Goal: Register for event/course

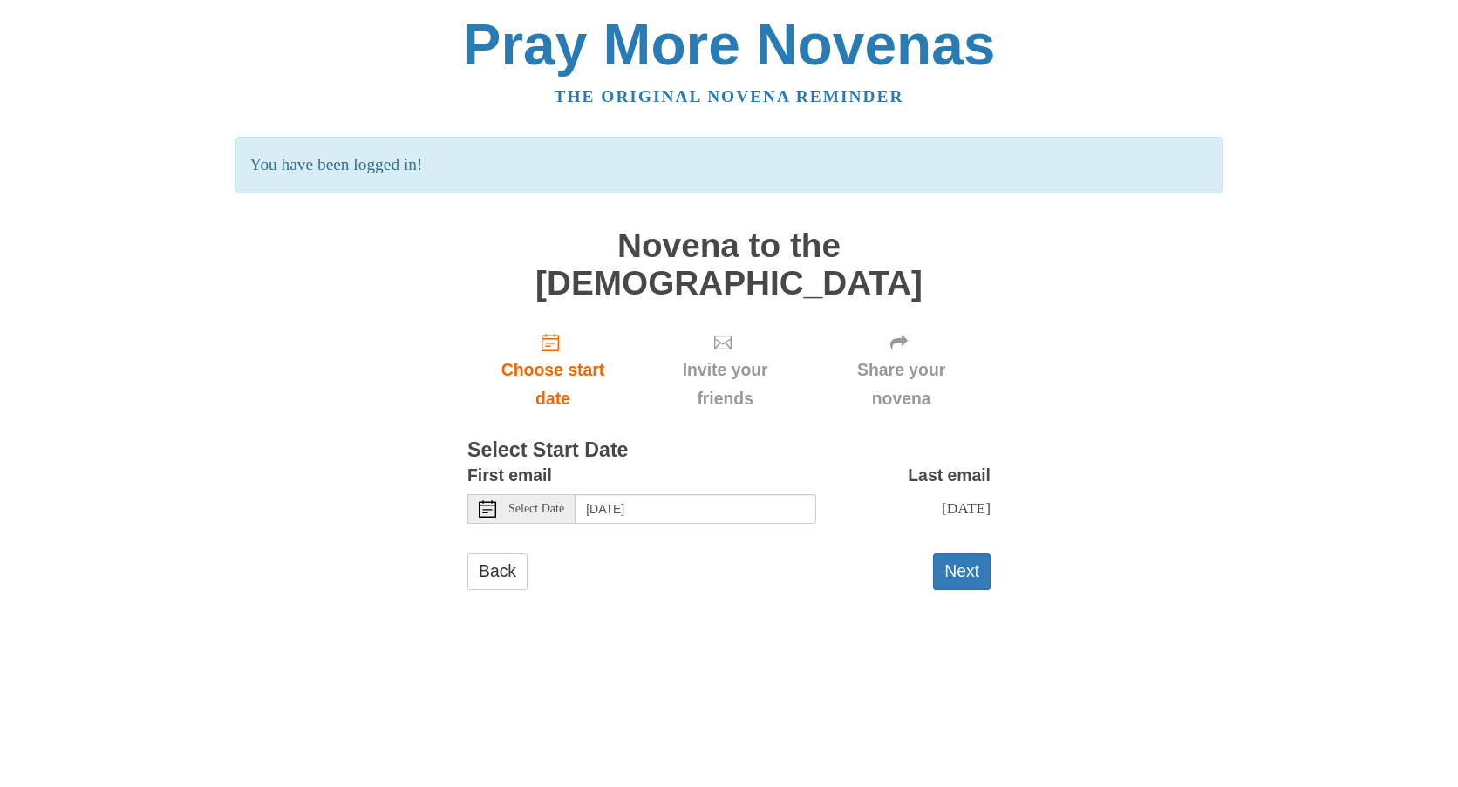
click at [490, 501] on icon at bounding box center [487, 509] width 17 height 17
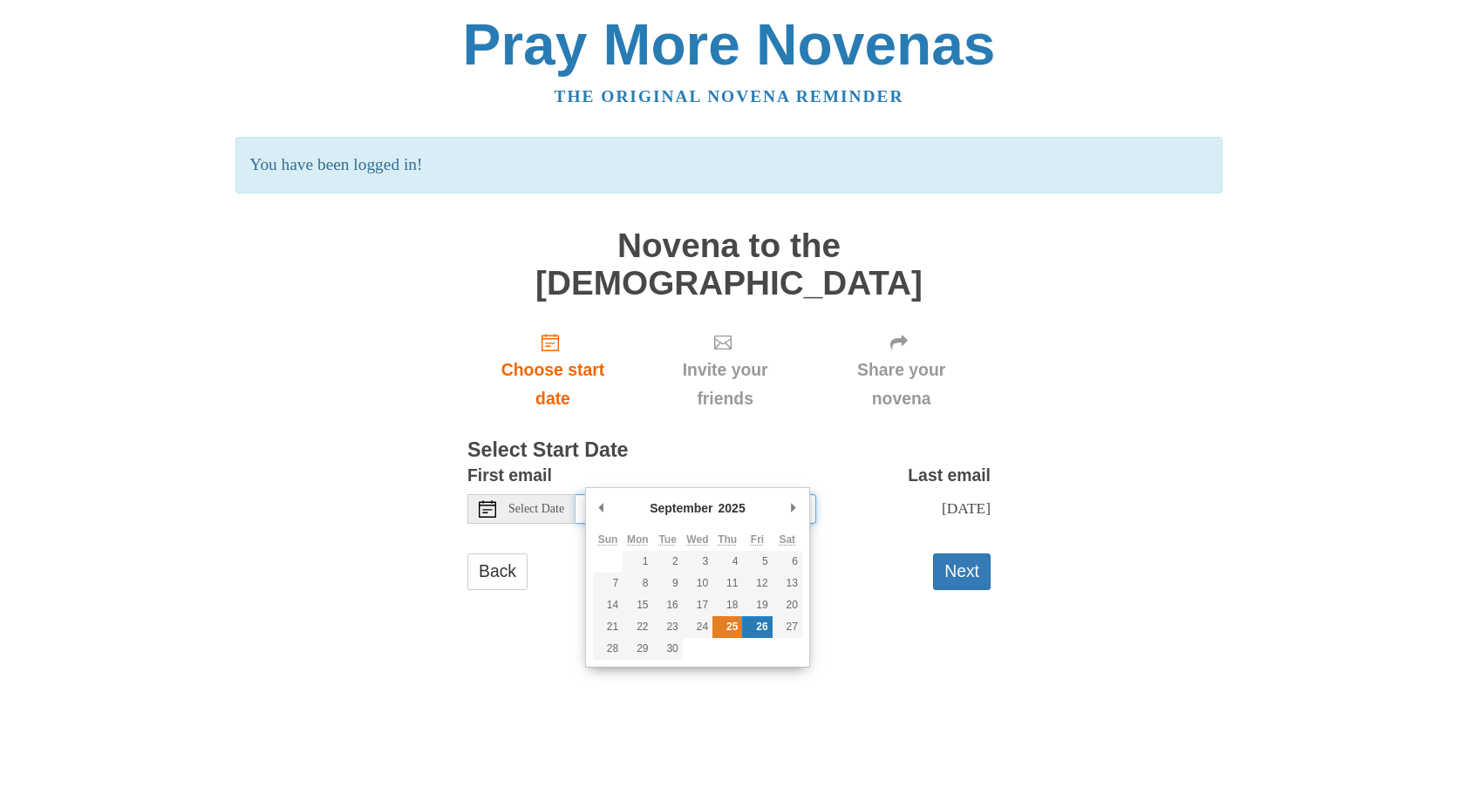
type input "[DATE]"
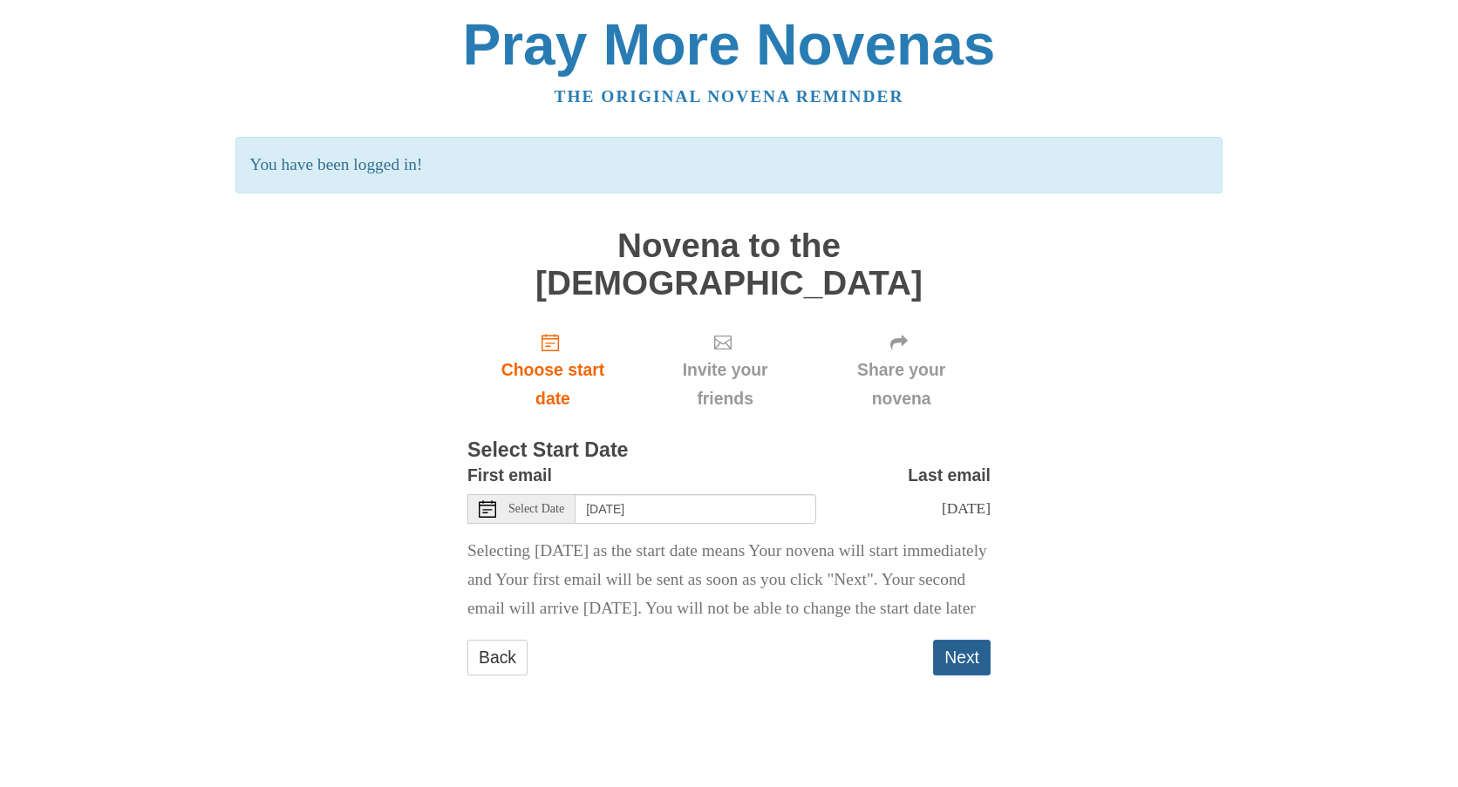
click at [957, 650] on button "Next" at bounding box center [962, 658] width 58 height 36
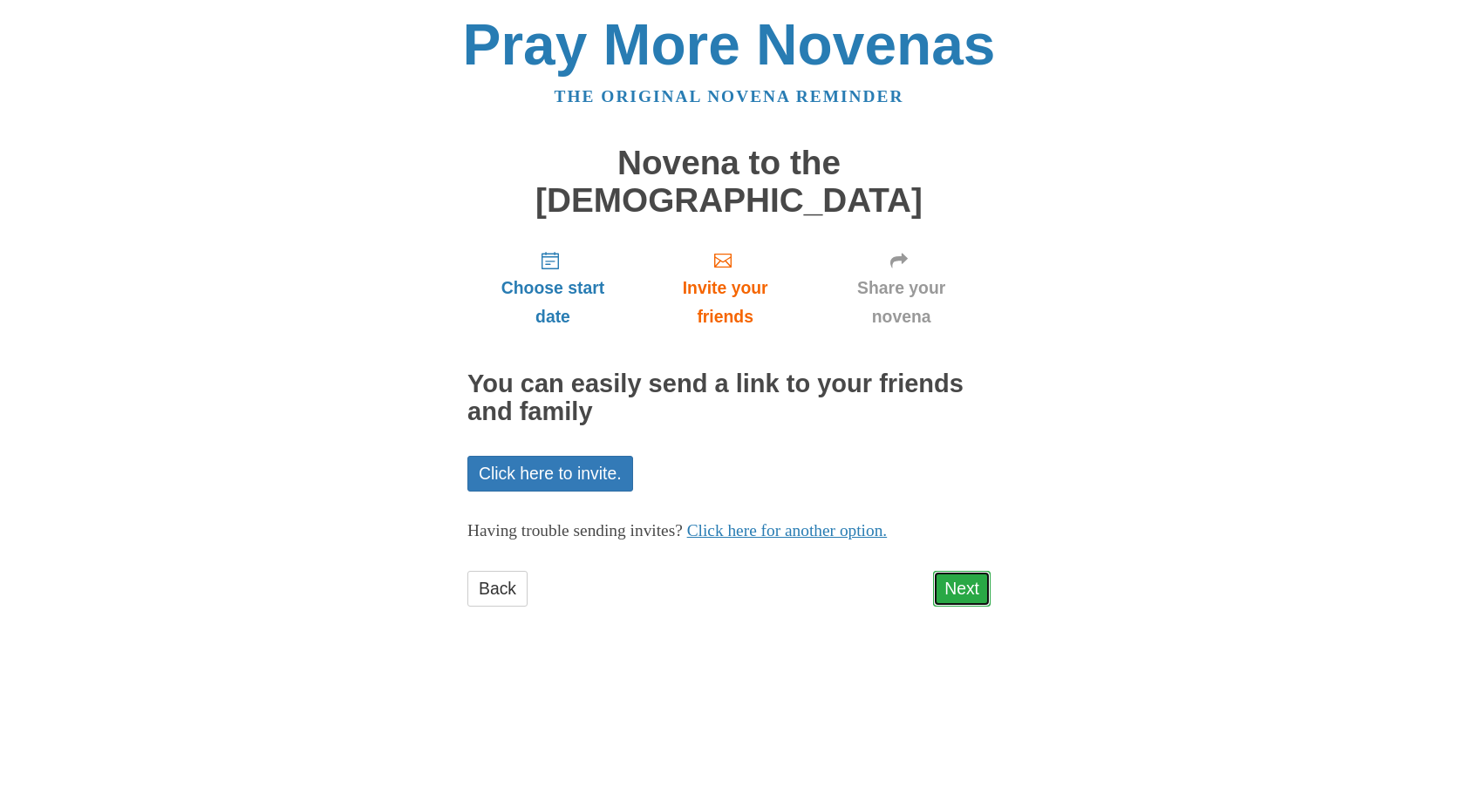
click at [958, 571] on link "Next" at bounding box center [962, 589] width 58 height 36
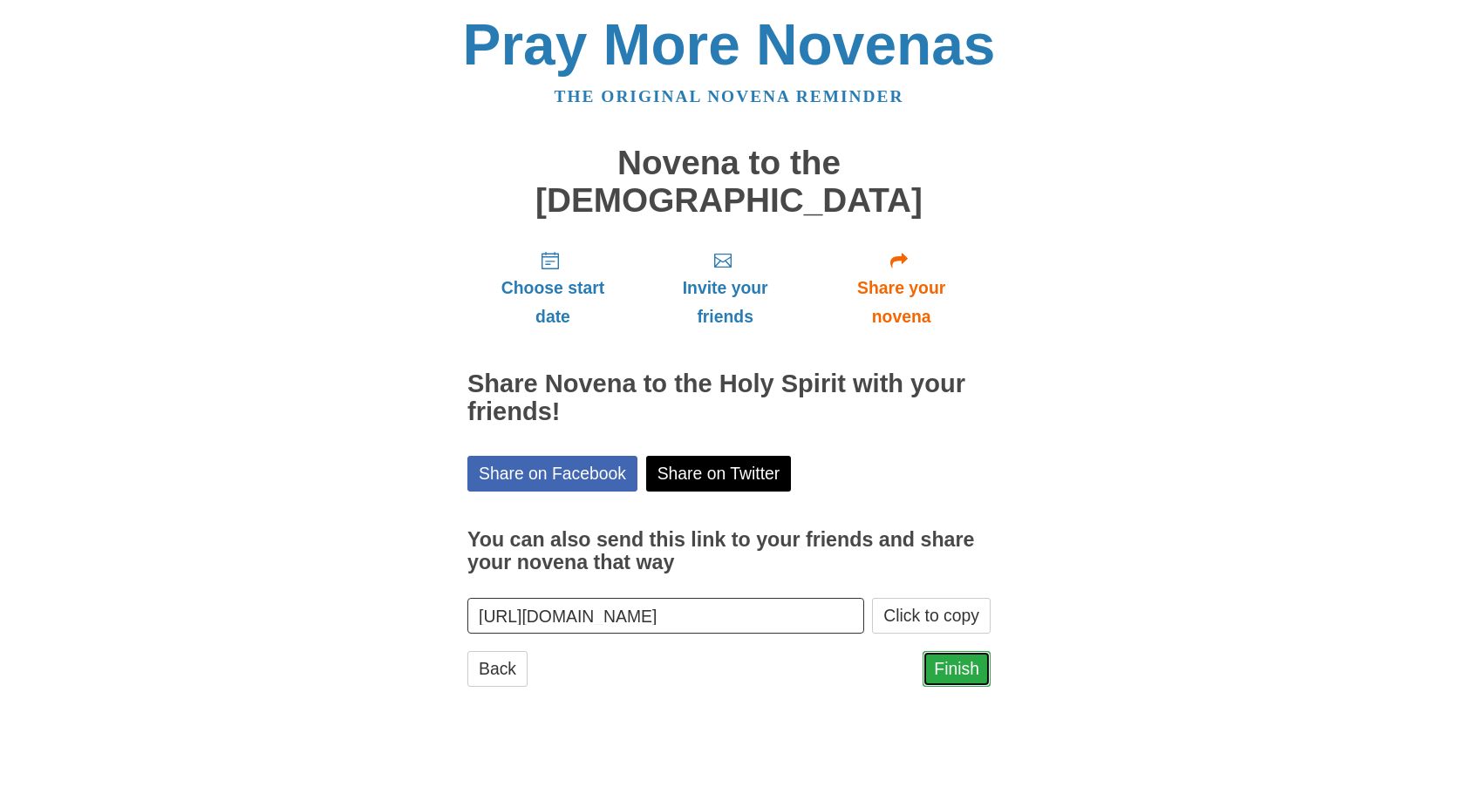
click at [959, 651] on link "Finish" at bounding box center [957, 669] width 68 height 36
